Goal: Information Seeking & Learning: Learn about a topic

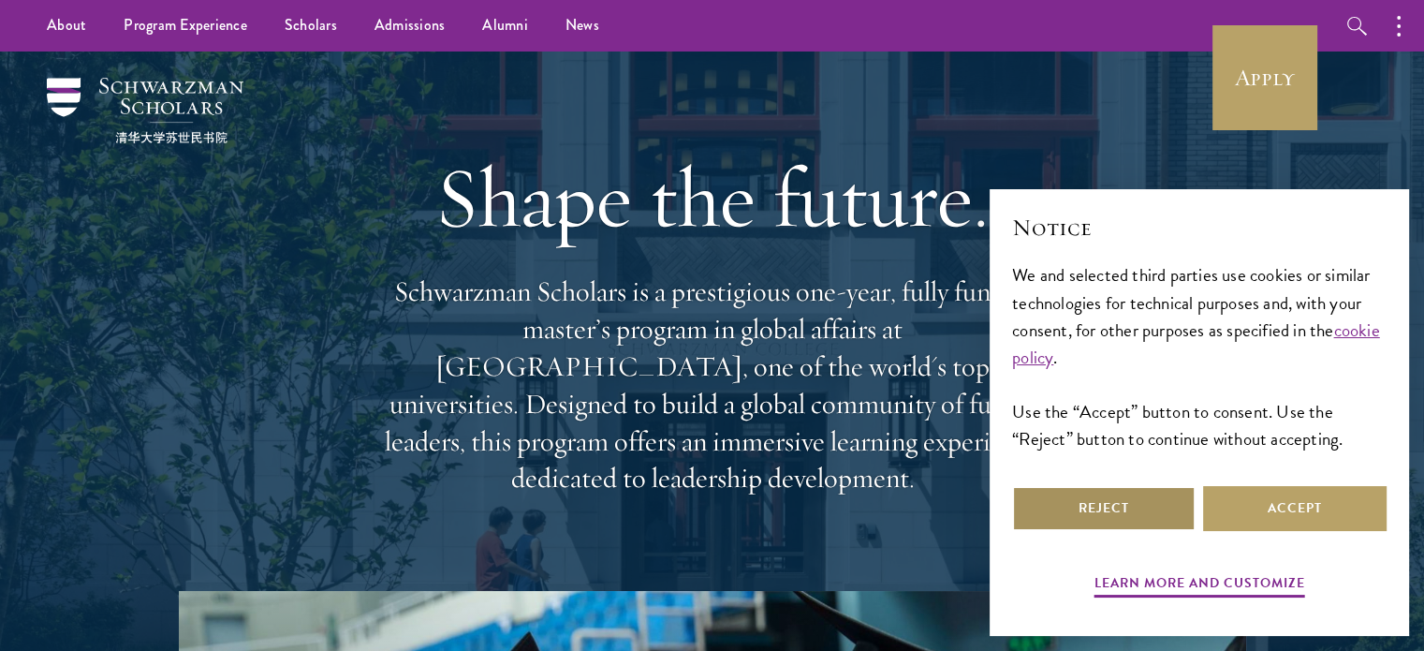
click at [1116, 514] on button "Reject" at bounding box center [1104, 508] width 184 height 45
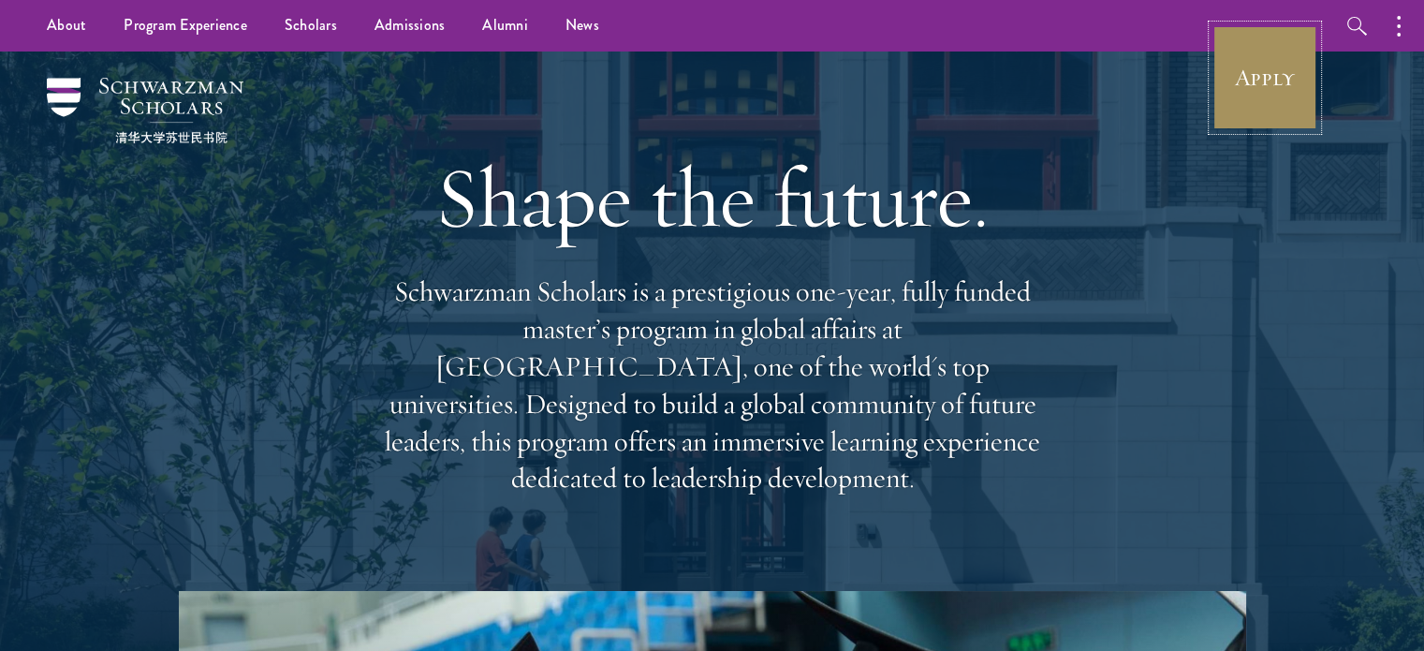
click at [1278, 84] on link "Apply" at bounding box center [1265, 77] width 105 height 105
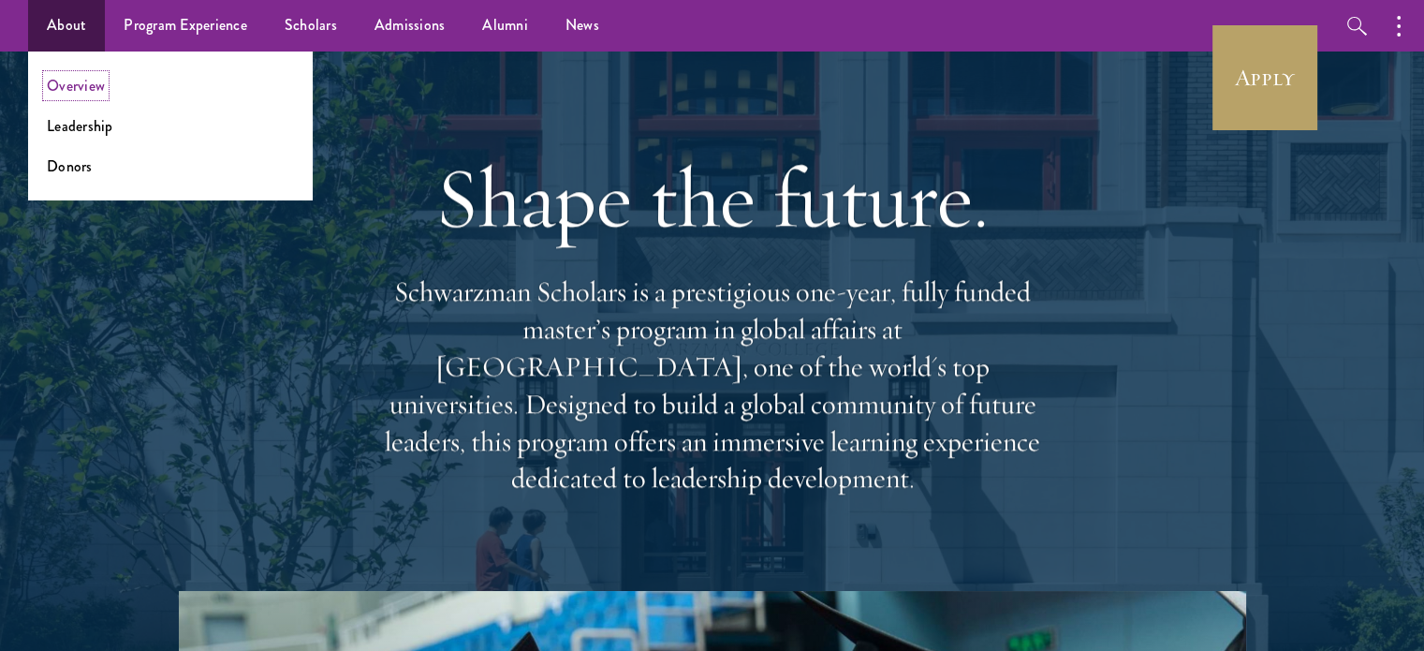
click at [72, 85] on link "Overview" at bounding box center [76, 86] width 58 height 22
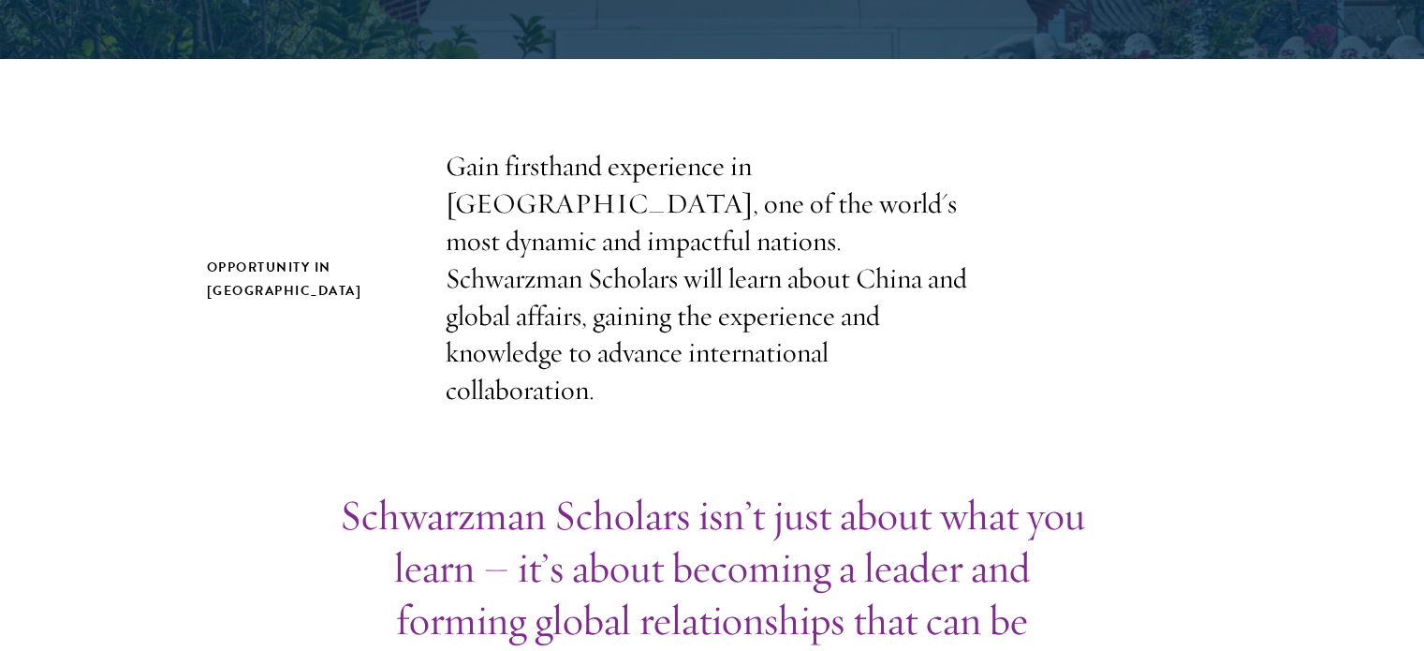
scroll to position [524, 0]
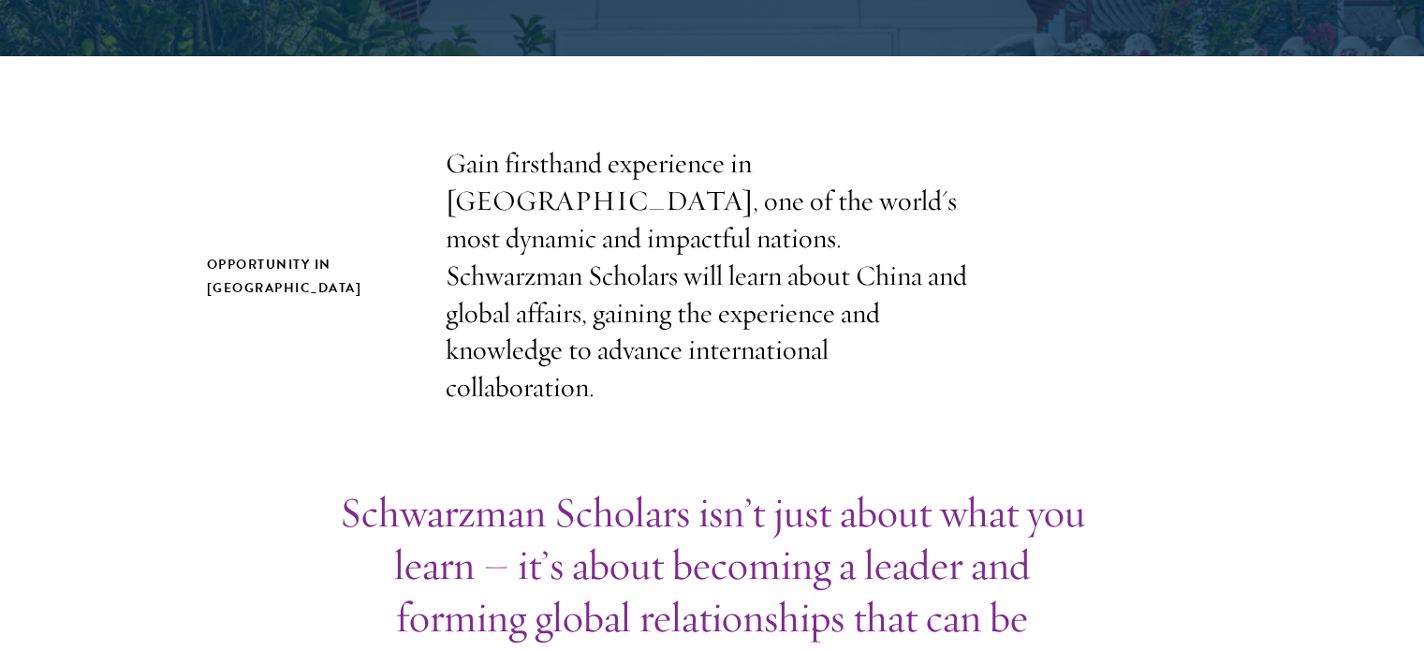
click at [572, 208] on p "Gain firsthand experience in [GEOGRAPHIC_DATA], one of the world's most dynamic…" at bounding box center [713, 275] width 534 height 261
drag, startPoint x: 572, startPoint y: 208, endPoint x: 671, endPoint y: 186, distance: 101.6
click at [671, 186] on p "Gain firsthand experience in [GEOGRAPHIC_DATA], one of the world's most dynamic…" at bounding box center [713, 275] width 534 height 261
drag, startPoint x: 671, startPoint y: 186, endPoint x: 747, endPoint y: 202, distance: 77.5
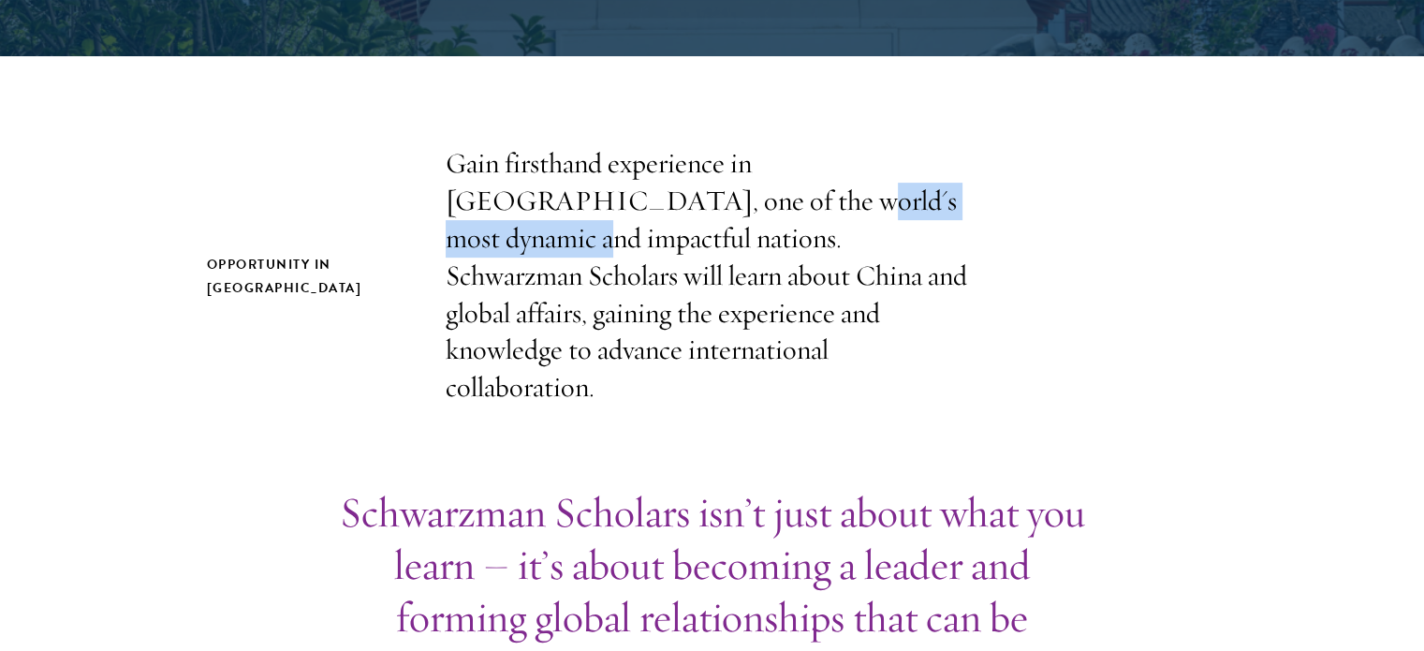
click at [747, 202] on p "Gain firsthand experience in [GEOGRAPHIC_DATA], one of the world's most dynamic…" at bounding box center [713, 275] width 534 height 261
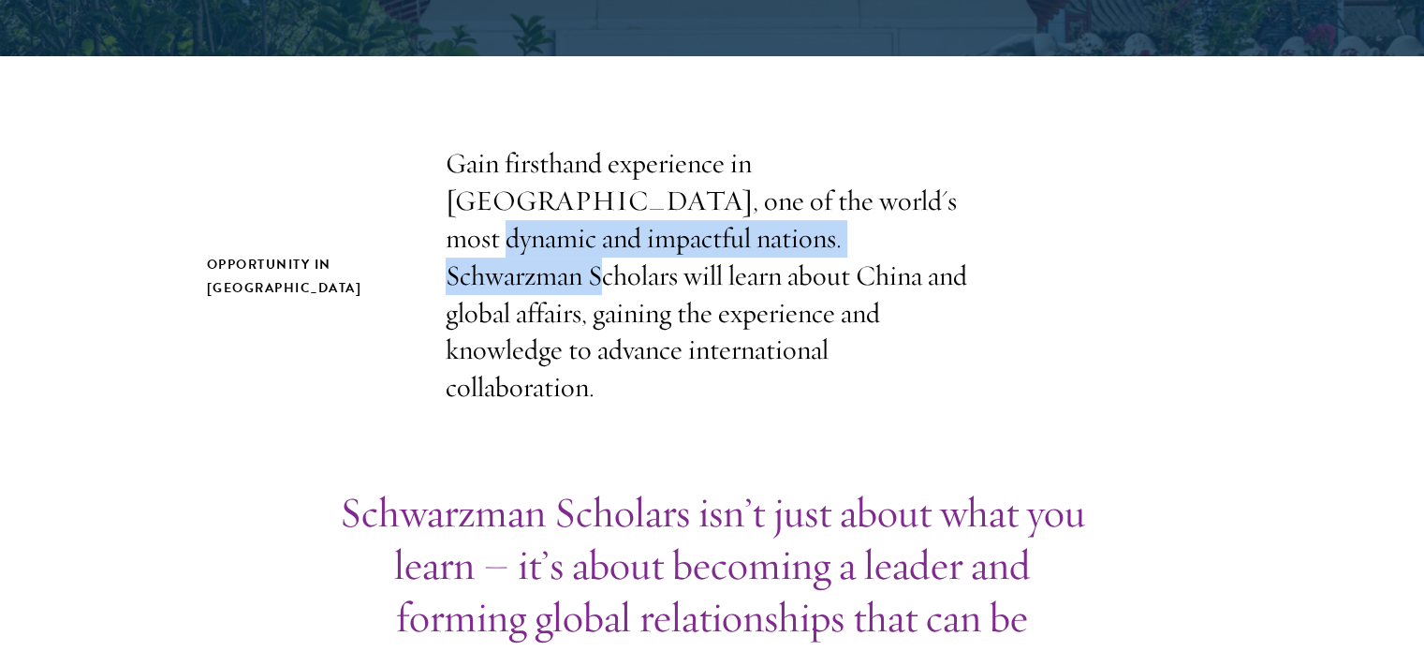
drag, startPoint x: 747, startPoint y: 202, endPoint x: 712, endPoint y: 231, distance: 45.9
click at [712, 231] on p "Gain firsthand experience in China, one of the world's most dynamic and impactf…" at bounding box center [713, 275] width 534 height 261
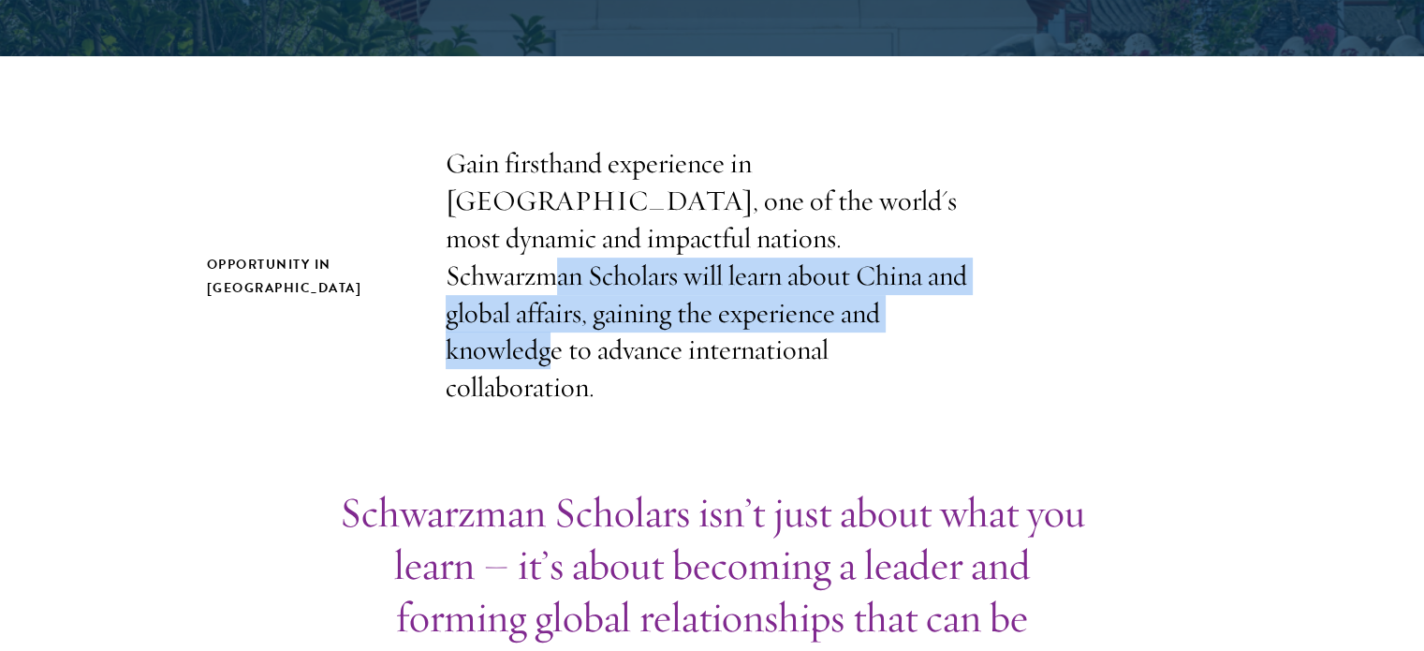
drag, startPoint x: 712, startPoint y: 231, endPoint x: 603, endPoint y: 306, distance: 131.9
click at [603, 306] on p "Gain firsthand experience in China, one of the world's most dynamic and impactf…" at bounding box center [713, 275] width 534 height 261
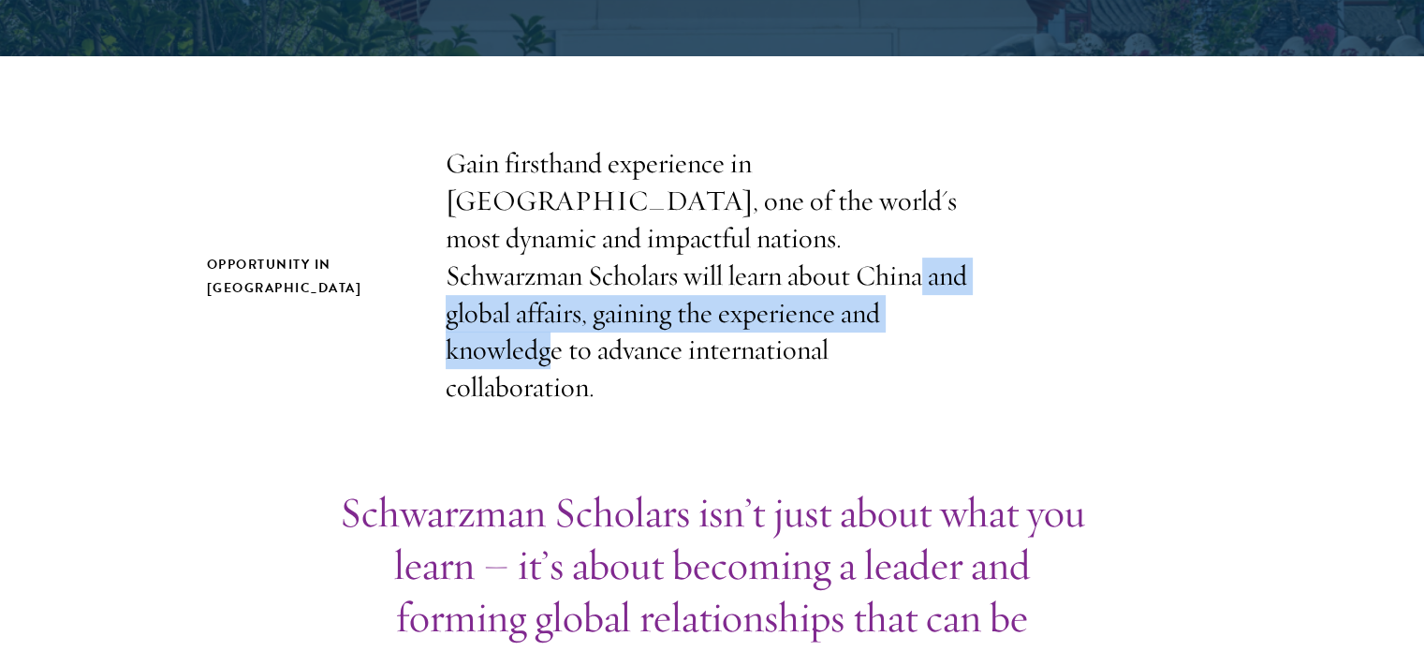
drag, startPoint x: 603, startPoint y: 306, endPoint x: 559, endPoint y: 267, distance: 59.0
click at [559, 267] on p "Gain firsthand experience in China, one of the world's most dynamic and impactf…" at bounding box center [713, 275] width 534 height 261
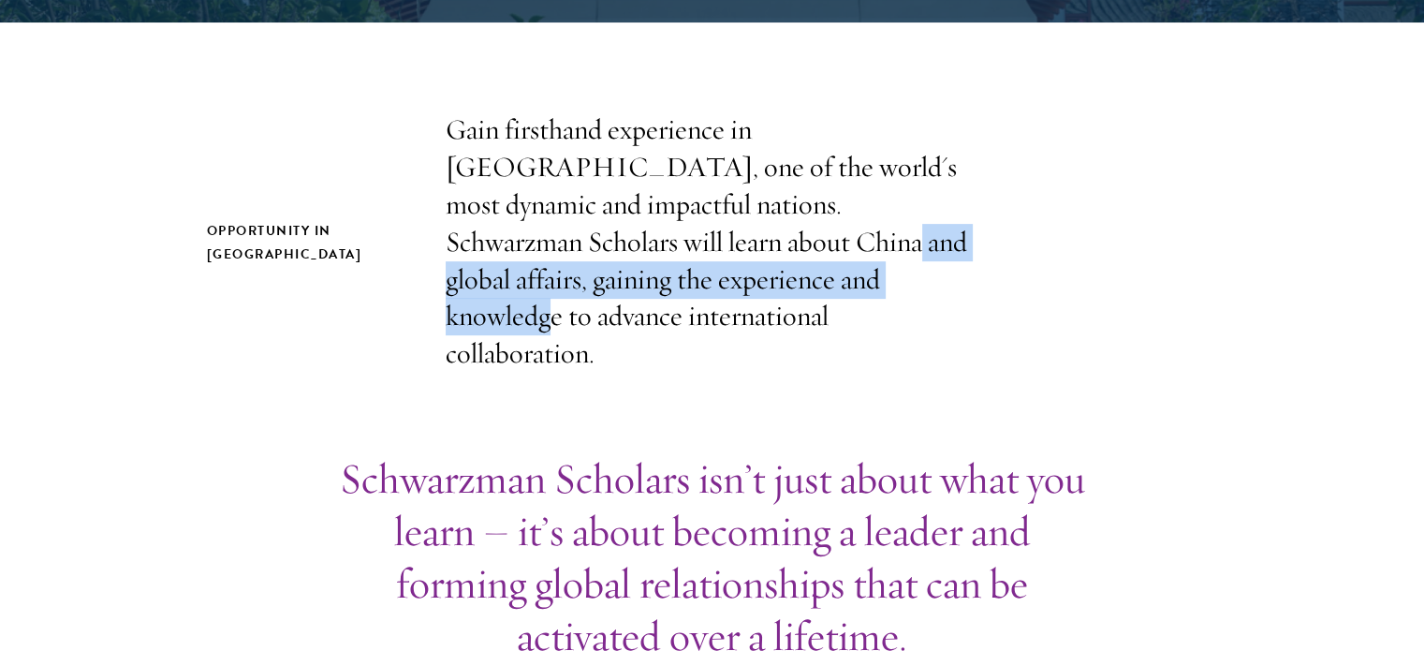
click at [559, 267] on p "Gain firsthand experience in China, one of the world's most dynamic and impactf…" at bounding box center [713, 241] width 534 height 261
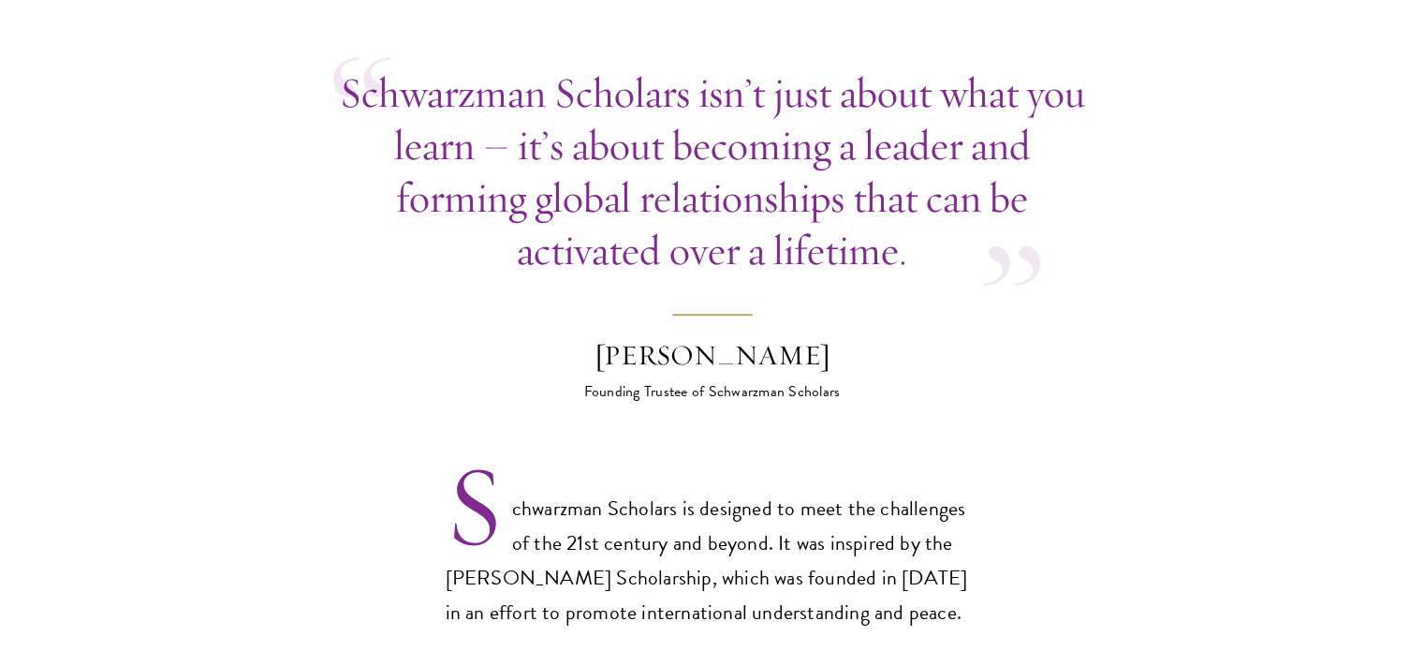
scroll to position [947, 0]
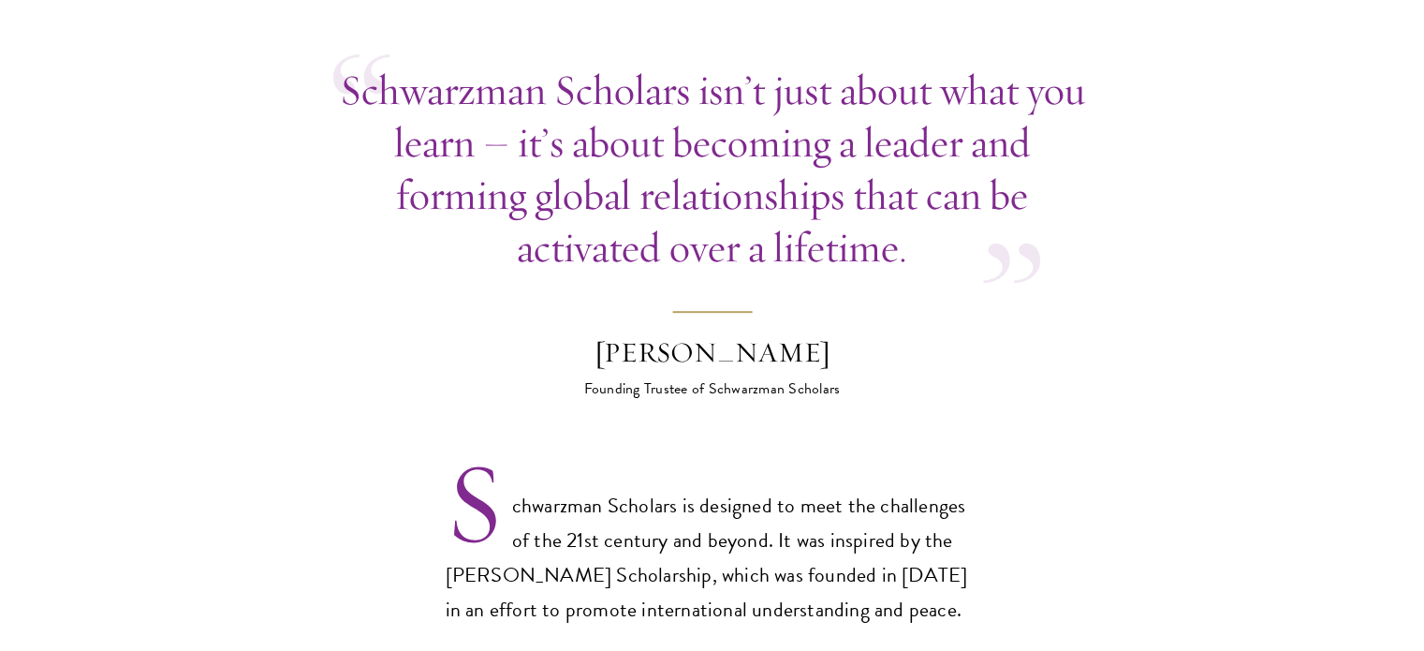
click at [606, 139] on p "Schwarzman Scholars isn’t just about what you learn – it’s about becoming a lea…" at bounding box center [712, 169] width 758 height 210
drag, startPoint x: 606, startPoint y: 139, endPoint x: 614, endPoint y: 179, distance: 41.1
click at [614, 179] on p "Schwarzman Scholars isn’t just about what you learn – it’s about becoming a lea…" at bounding box center [712, 169] width 758 height 210
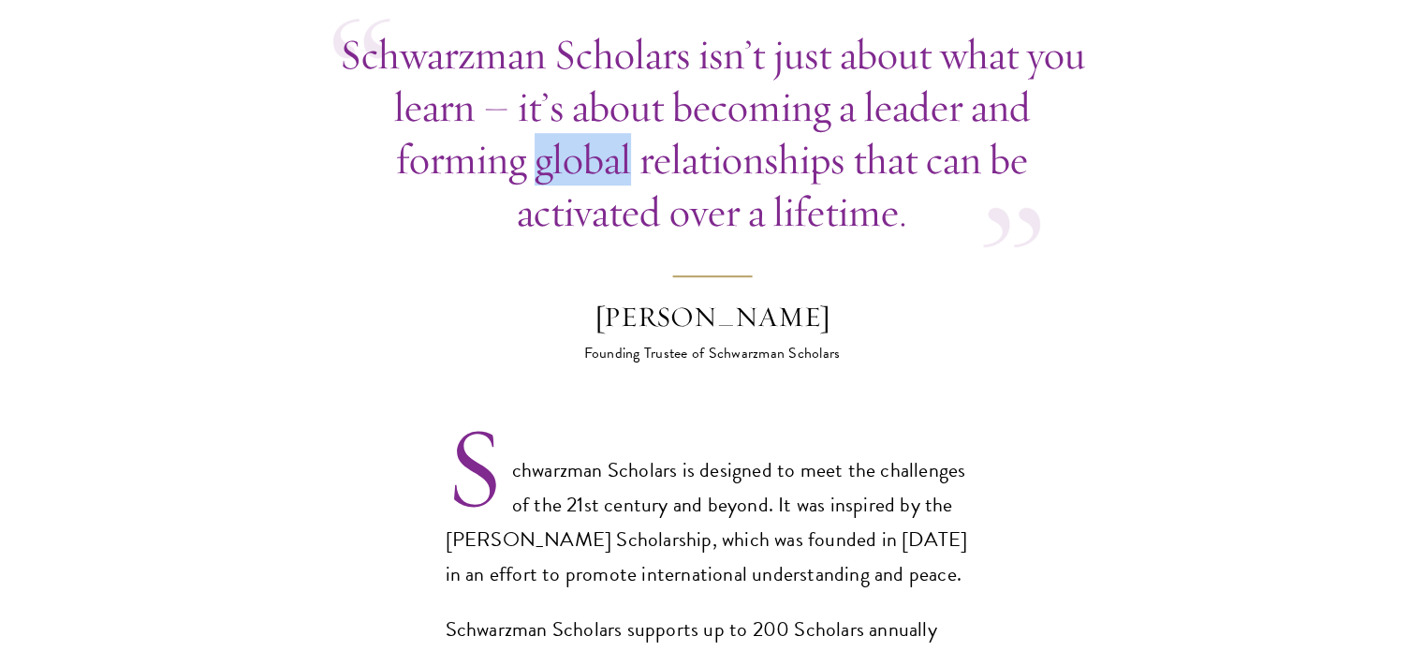
click at [614, 179] on p "Schwarzman Scholars isn’t just about what you learn – it’s about becoming a lea…" at bounding box center [712, 133] width 758 height 210
click at [614, 179] on p "Schwarzman Scholars isn’t just about what you learn – it’s about becoming a lea…" at bounding box center [712, 131] width 758 height 210
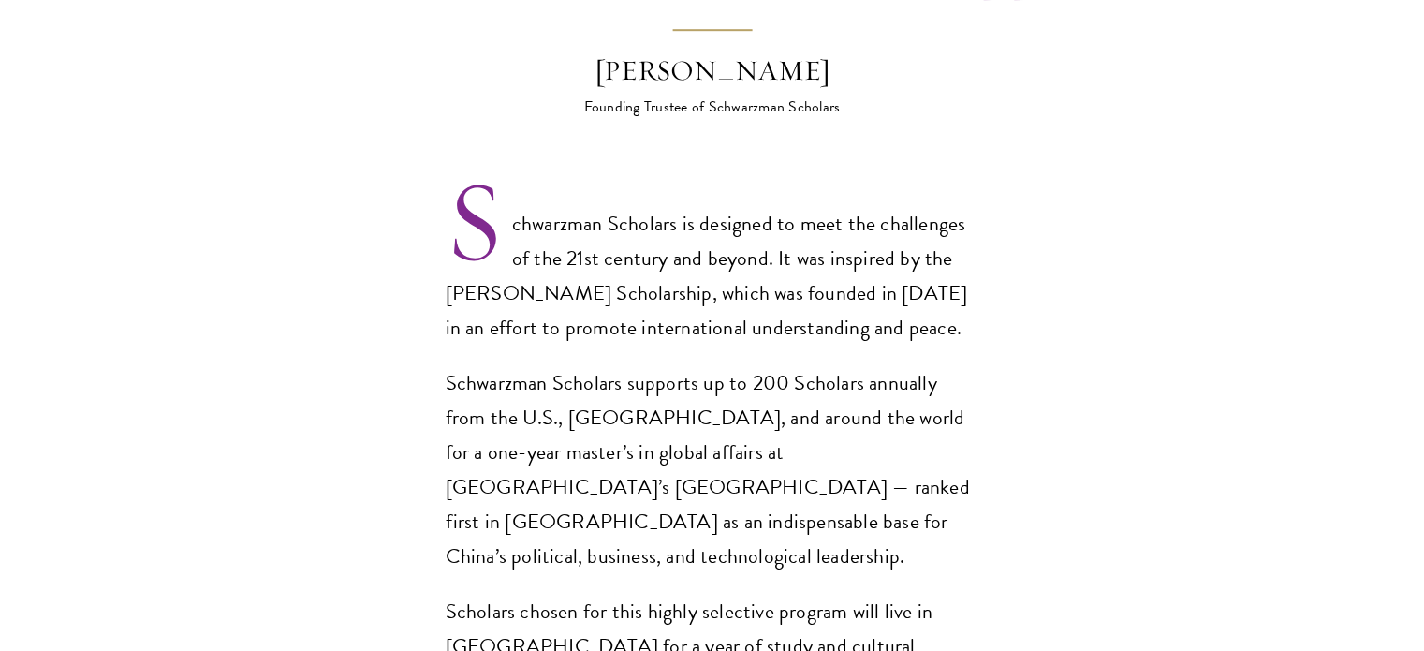
scroll to position [1246, 0]
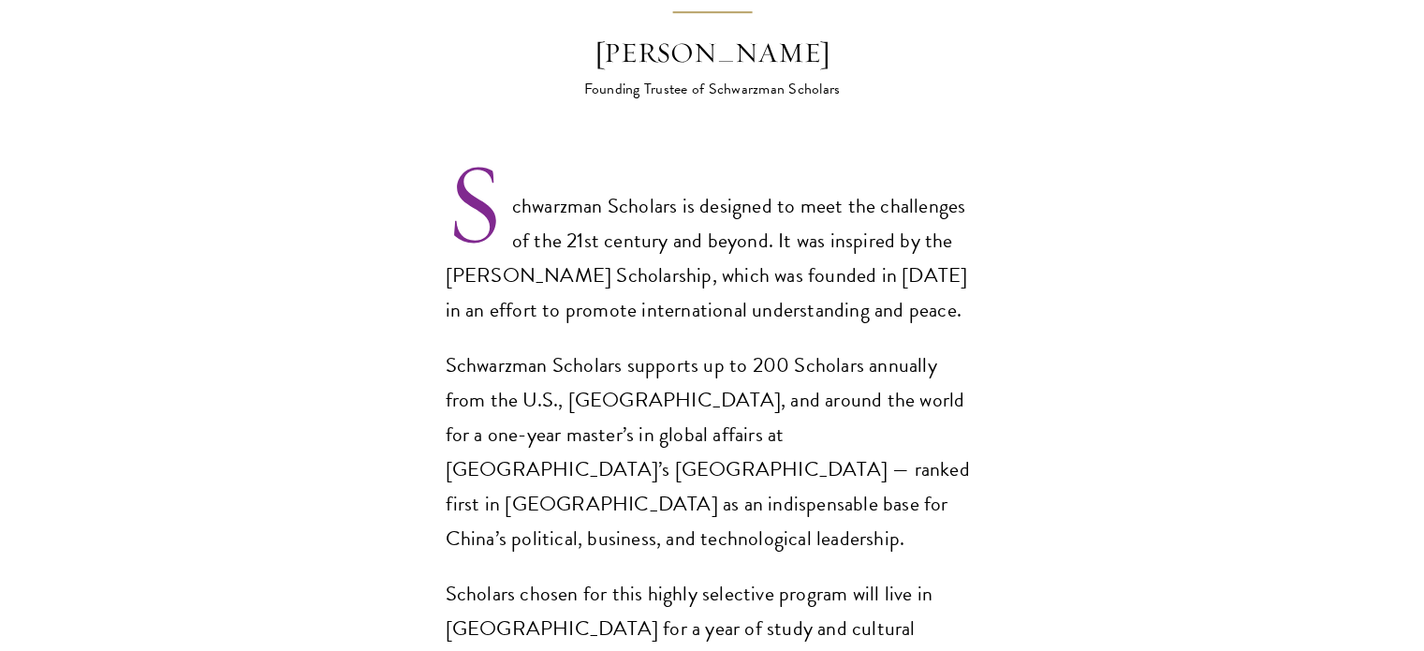
click at [674, 191] on p "Schwarzman Scholars is designed to meet the challenges of the 21st century and …" at bounding box center [713, 258] width 534 height 139
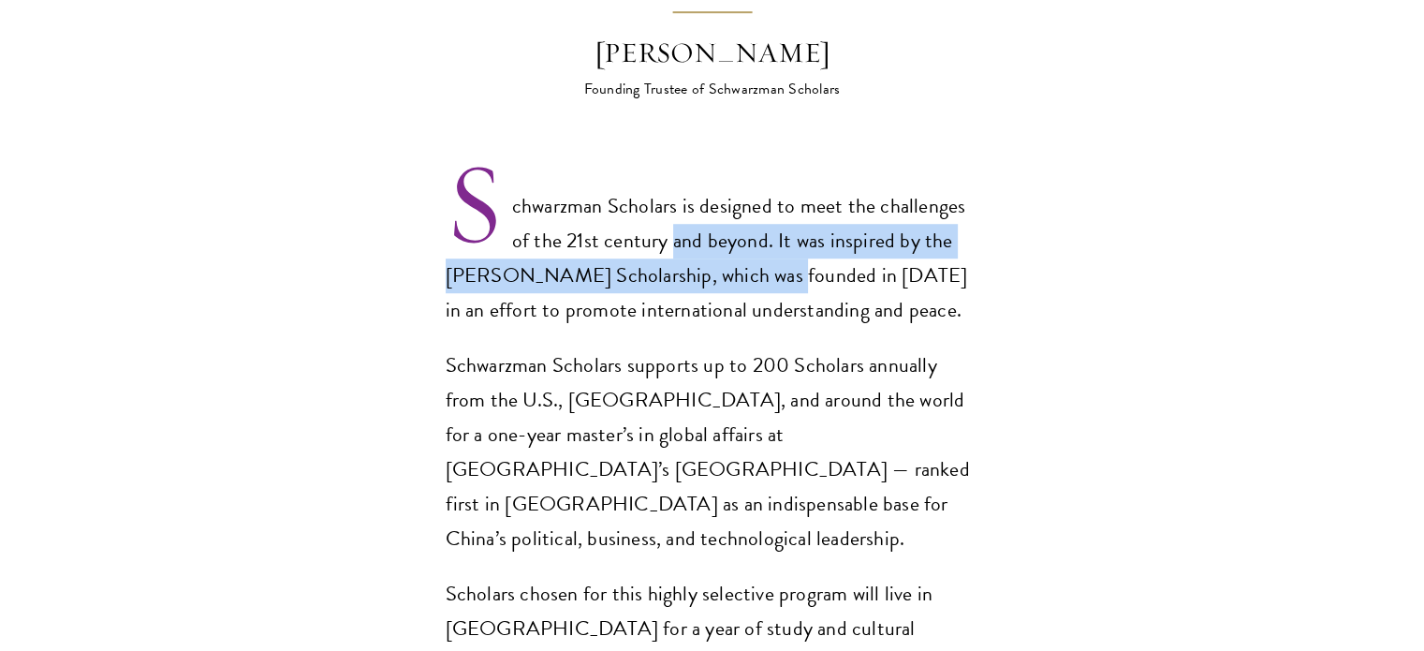
drag, startPoint x: 674, startPoint y: 191, endPoint x: 747, endPoint y: 249, distance: 93.3
click at [747, 249] on p "Schwarzman Scholars is designed to meet the challenges of the 21st century and …" at bounding box center [713, 258] width 534 height 139
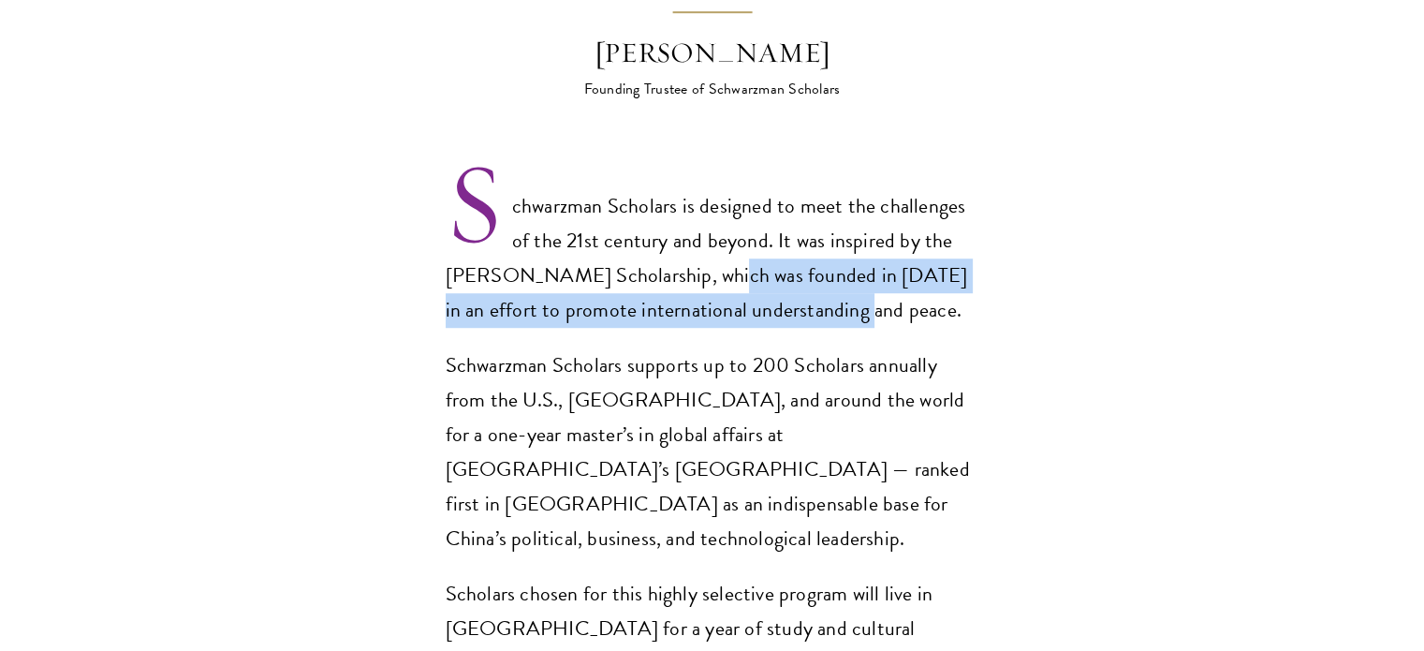
drag, startPoint x: 747, startPoint y: 249, endPoint x: 793, endPoint y: 258, distance: 46.6
click at [793, 258] on p "Schwarzman Scholars is designed to meet the challenges of the 21st century and …" at bounding box center [713, 258] width 534 height 139
drag, startPoint x: 793, startPoint y: 258, endPoint x: 711, endPoint y: 242, distance: 83.9
click at [711, 242] on p "Schwarzman Scholars is designed to meet the challenges of the 21st century and …" at bounding box center [713, 258] width 534 height 139
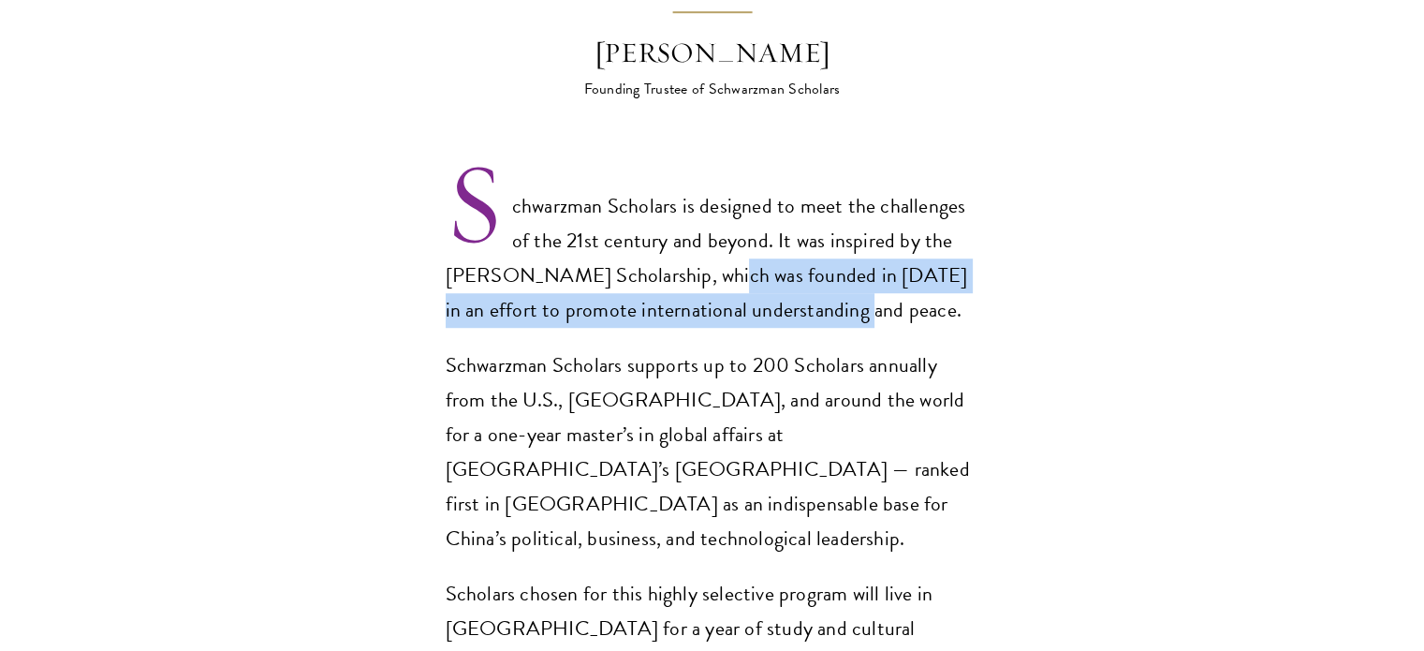
click at [711, 242] on p "Schwarzman Scholars is designed to meet the challenges of the 21st century and …" at bounding box center [713, 258] width 534 height 139
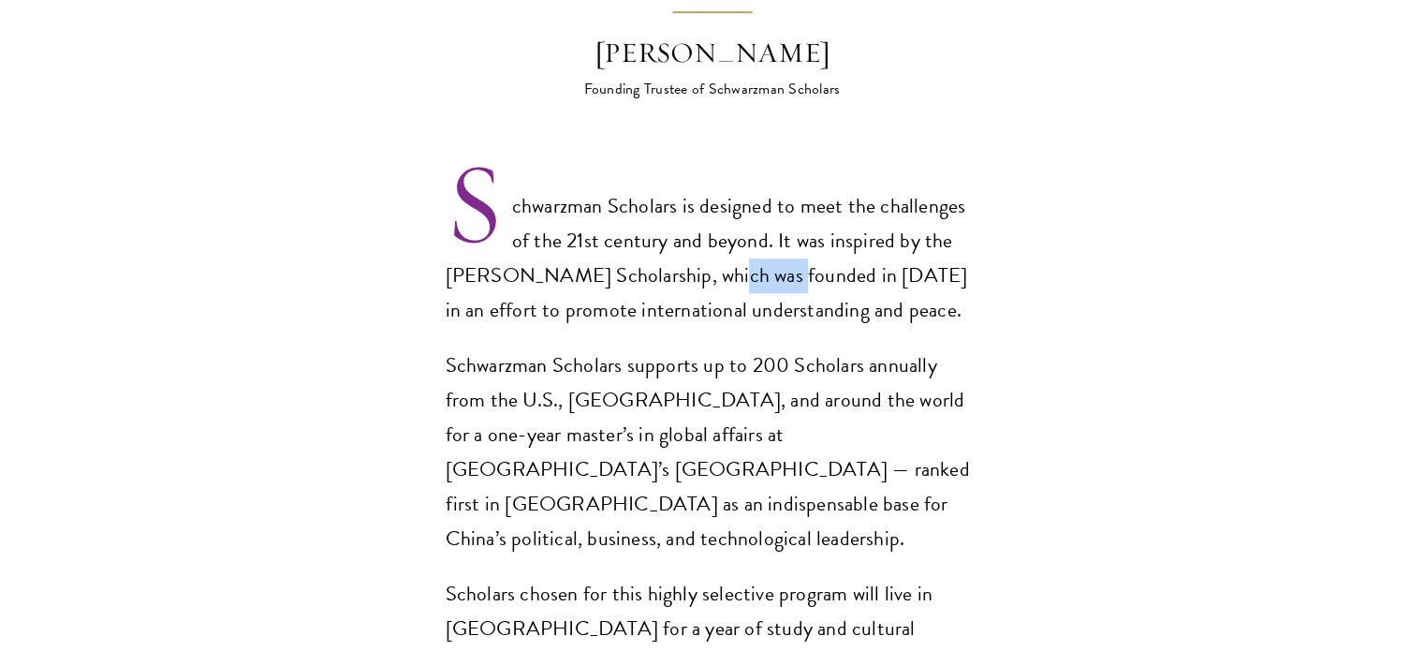
drag, startPoint x: 711, startPoint y: 242, endPoint x: 712, endPoint y: 270, distance: 28.1
click at [712, 270] on p "Schwarzman Scholars is designed to meet the challenges of the 21st century and …" at bounding box center [713, 258] width 534 height 139
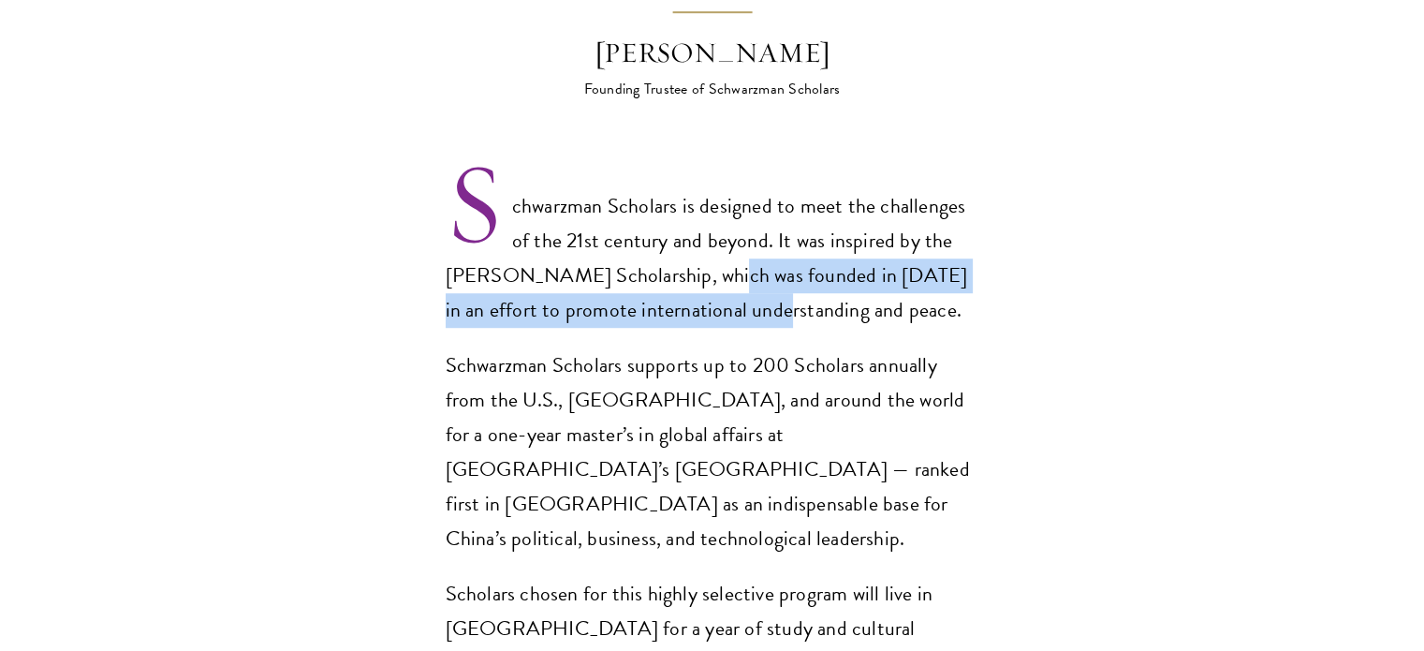
click at [712, 270] on p "Schwarzman Scholars is designed to meet the challenges of the 21st century and …" at bounding box center [713, 258] width 534 height 139
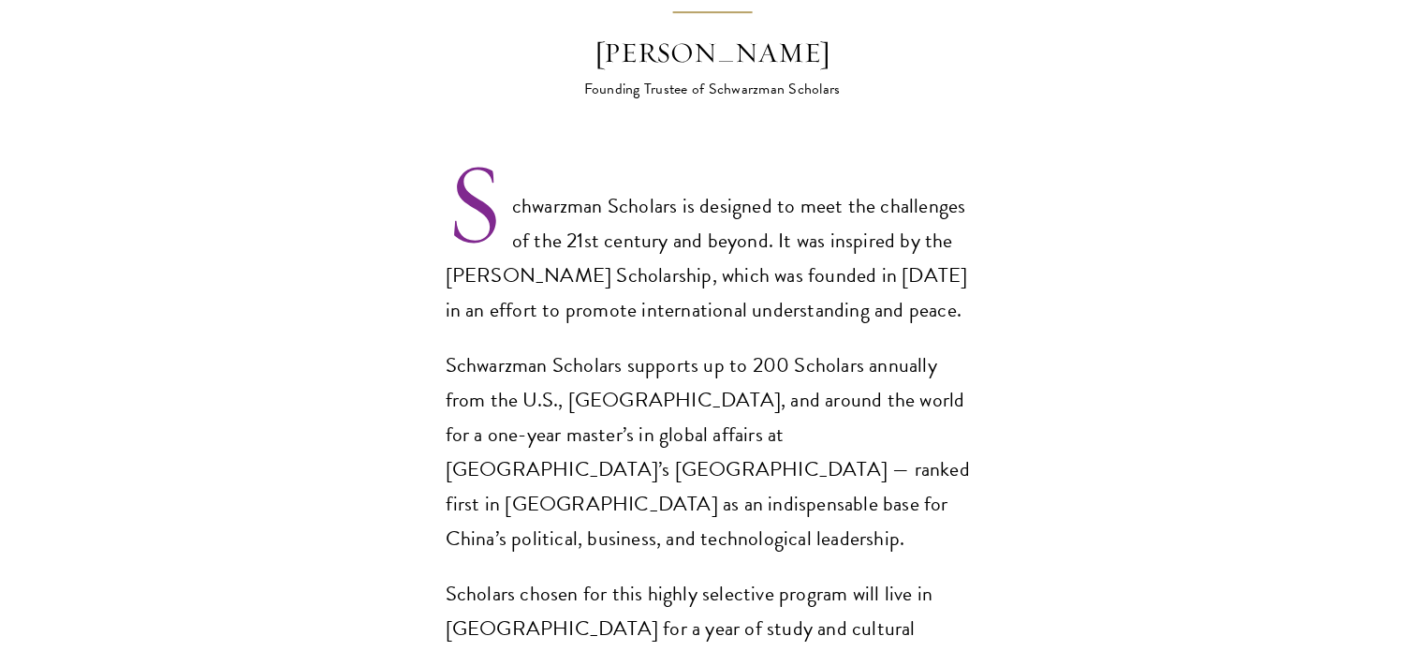
click at [725, 348] on p "Schwarzman Scholars supports up to 200 Scholars annually from the U.S., China, …" at bounding box center [713, 452] width 534 height 208
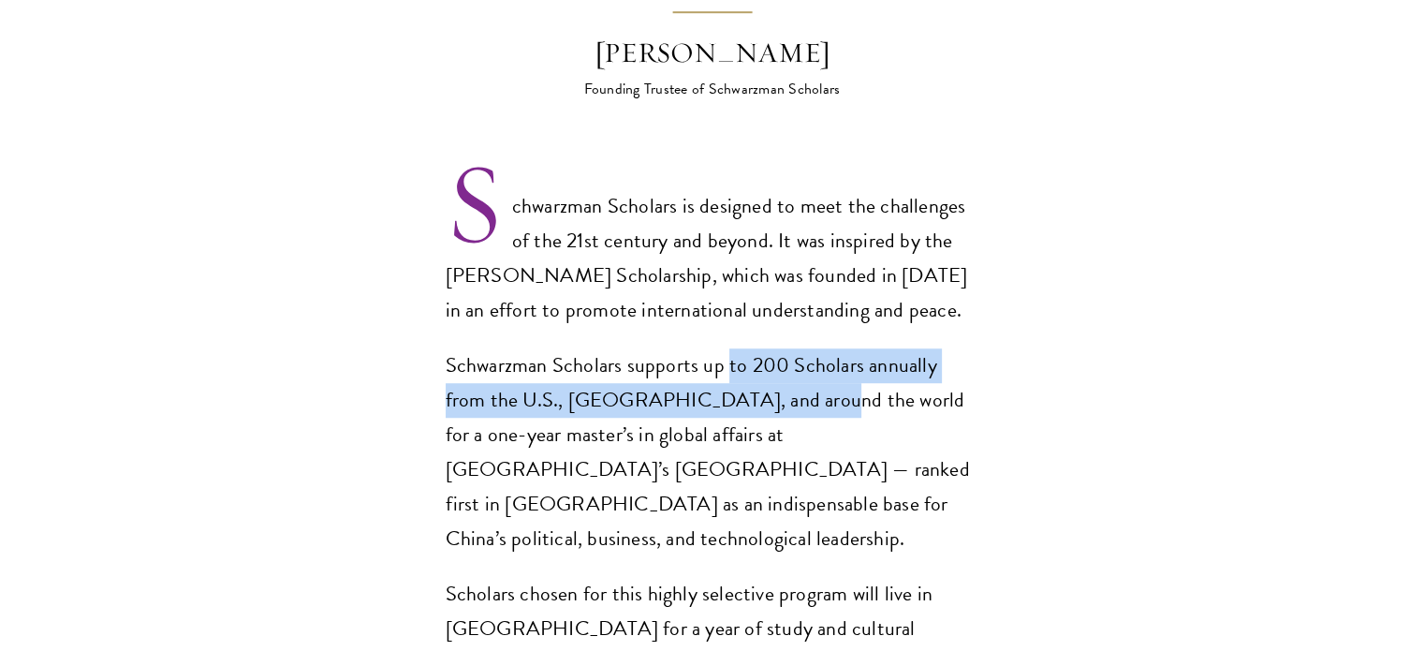
drag, startPoint x: 725, startPoint y: 314, endPoint x: 745, endPoint y: 349, distance: 41.1
click at [745, 349] on p "Schwarzman Scholars supports up to 200 Scholars annually from the U.S., China, …" at bounding box center [713, 452] width 534 height 208
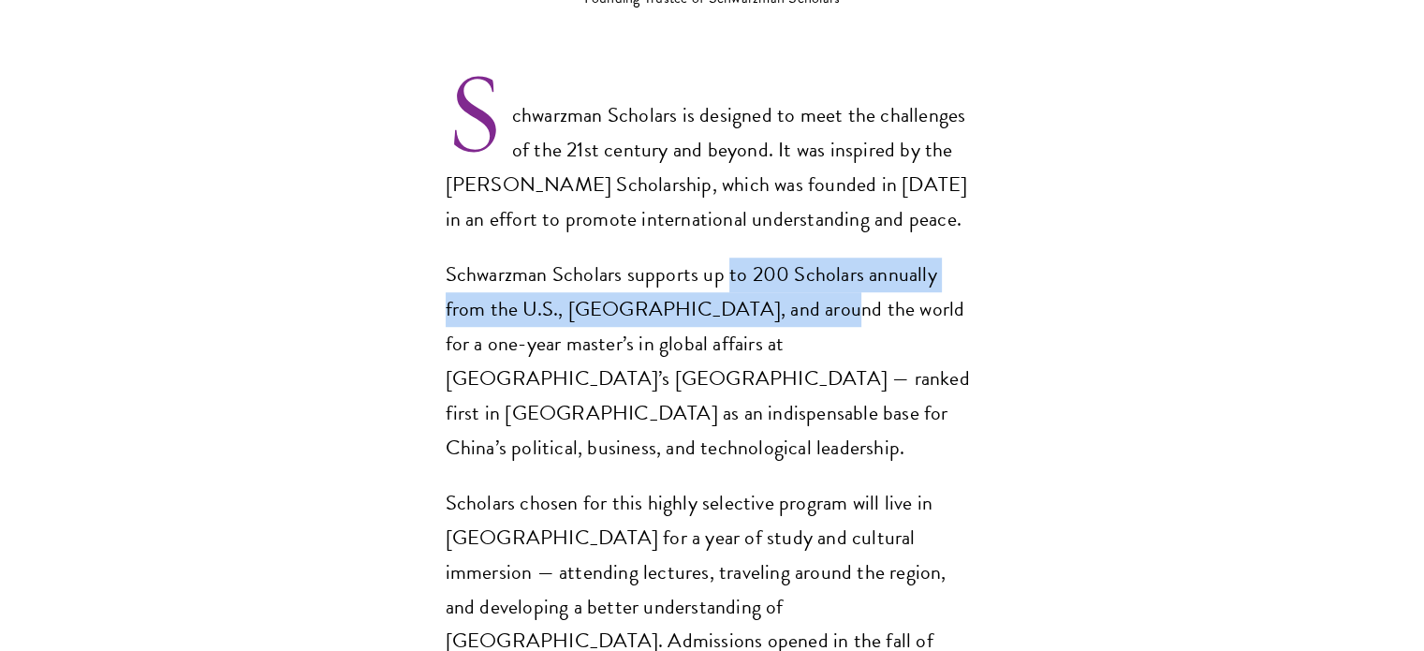
scroll to position [1359, 0]
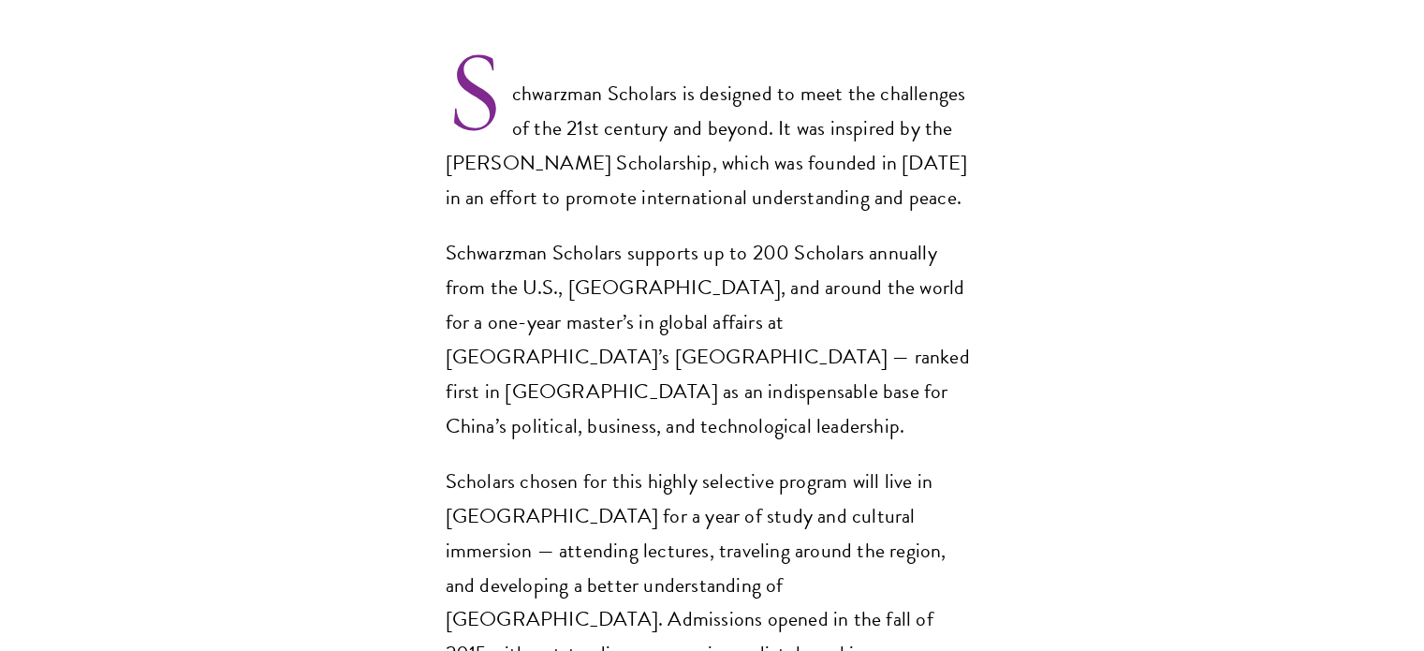
click at [656, 270] on p "Schwarzman Scholars supports up to 200 Scholars annually from the U.S., China, …" at bounding box center [713, 340] width 534 height 208
drag, startPoint x: 656, startPoint y: 270, endPoint x: 658, endPoint y: 302, distance: 32.8
click at [658, 302] on p "Schwarzman Scholars supports up to 200 Scholars annually from the U.S., China, …" at bounding box center [713, 340] width 534 height 208
drag, startPoint x: 658, startPoint y: 302, endPoint x: 661, endPoint y: 337, distance: 34.8
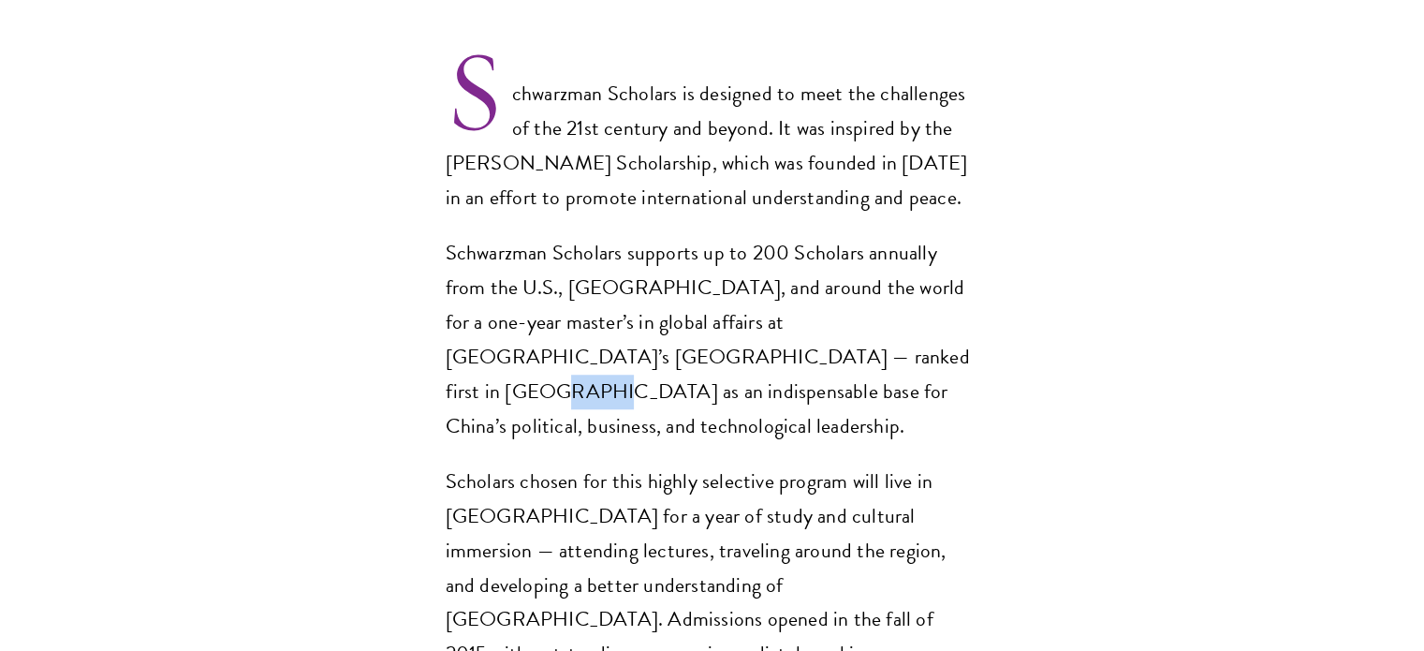
click at [661, 337] on p "Schwarzman Scholars supports up to 200 Scholars annually from the U.S., China, …" at bounding box center [713, 340] width 534 height 208
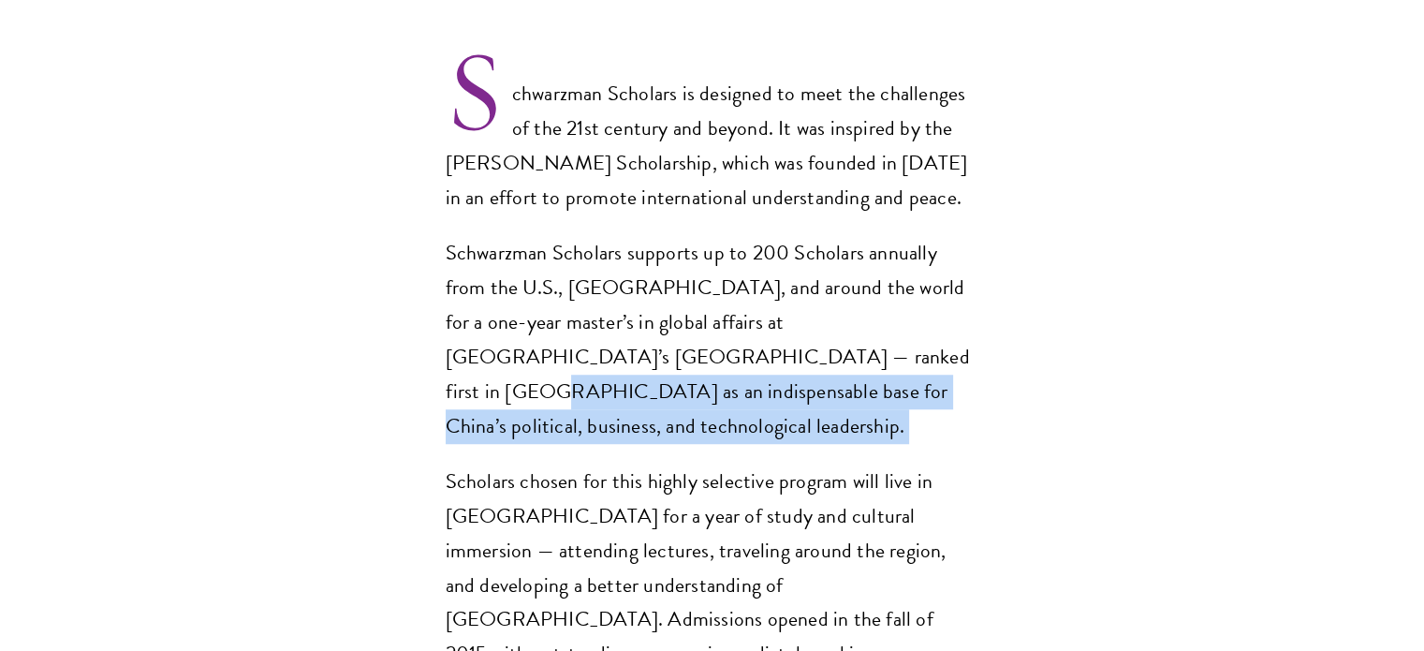
click at [661, 337] on p "Schwarzman Scholars supports up to 200 Scholars annually from the U.S., China, …" at bounding box center [713, 340] width 534 height 208
